Goal: Task Accomplishment & Management: Use online tool/utility

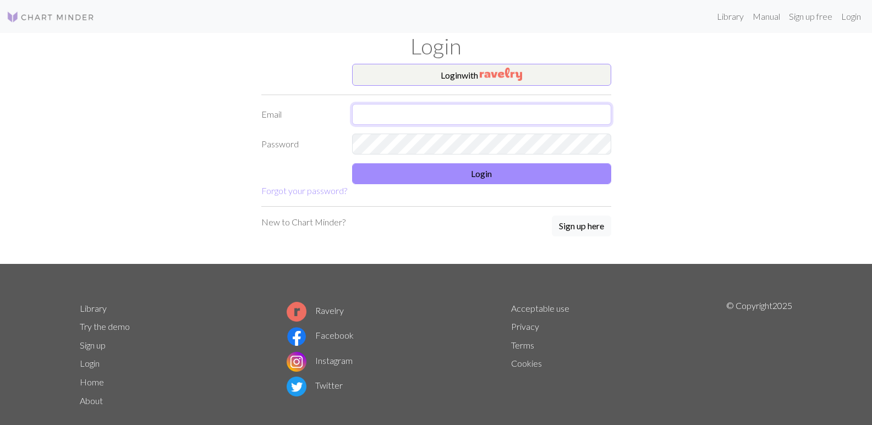
click at [417, 119] on input "text" at bounding box center [481, 114] width 259 height 21
type input "[EMAIL_ADDRESS][DOMAIN_NAME]"
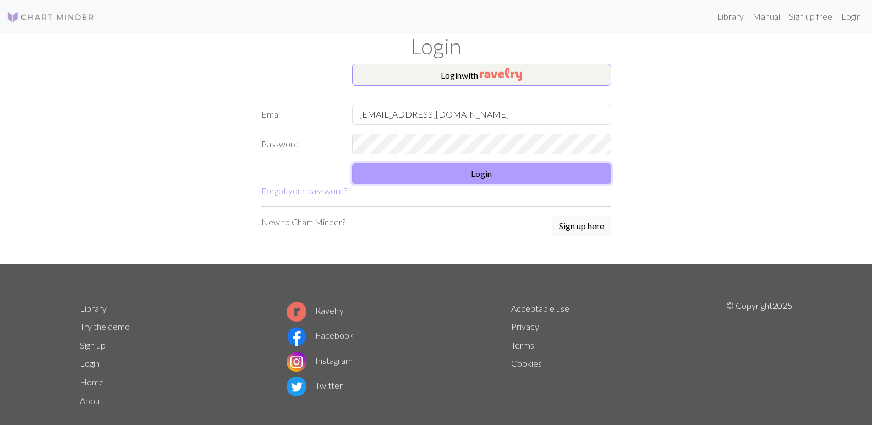
click at [389, 176] on button "Login" at bounding box center [481, 173] width 259 height 21
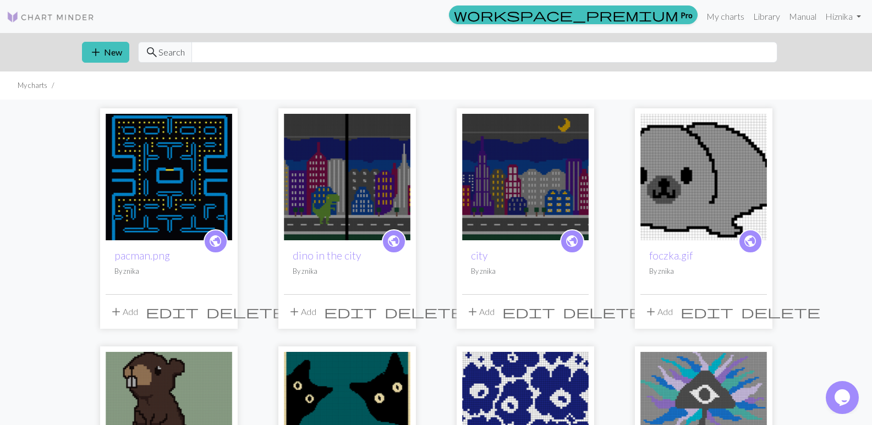
click at [373, 142] on img at bounding box center [347, 177] width 127 height 127
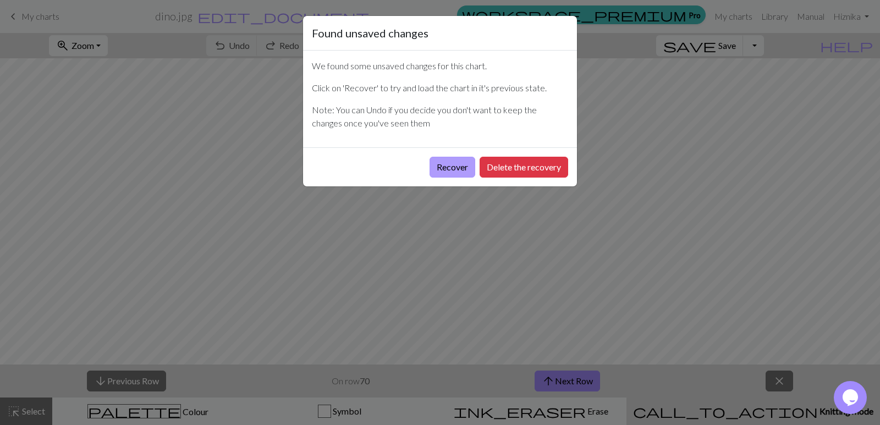
click at [446, 171] on button "Recover" at bounding box center [453, 167] width 46 height 21
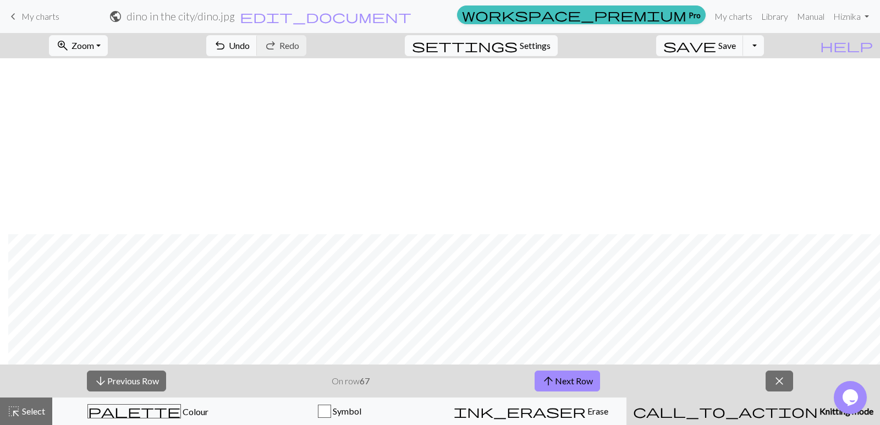
scroll to position [402, 256]
click at [744, 38] on button "save Save Save" at bounding box center [699, 45] width 87 height 21
